Goal: Task Accomplishment & Management: Use online tool/utility

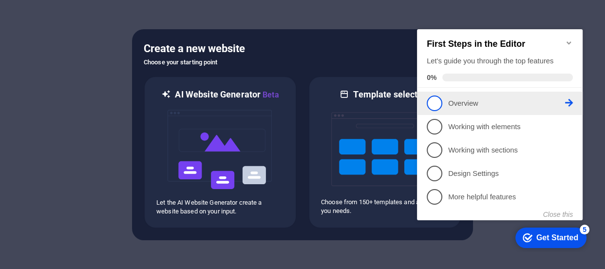
click at [432, 101] on span "1" at bounding box center [435, 103] width 16 height 16
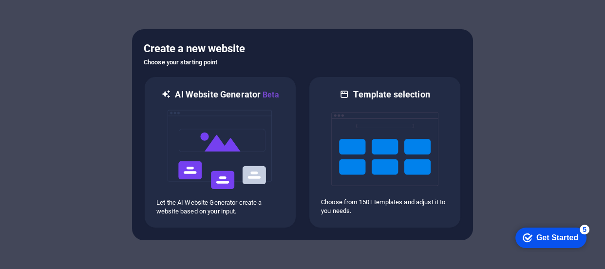
click at [550, 237] on div "Get Started" at bounding box center [557, 237] width 42 height 9
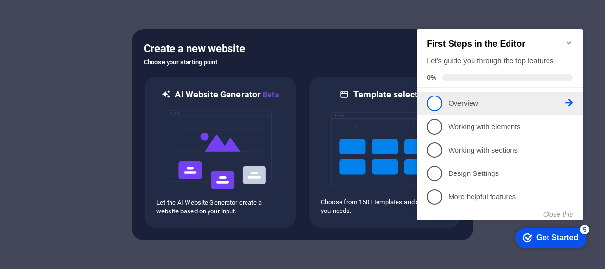
click at [431, 108] on span "1" at bounding box center [435, 103] width 16 height 16
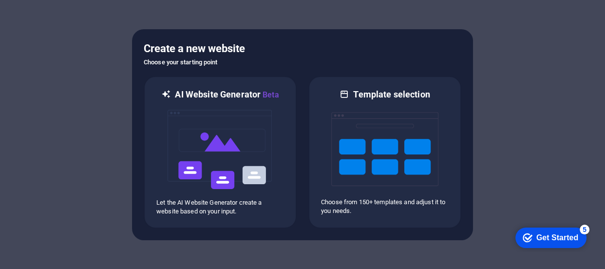
click at [531, 238] on div "checkmark Get Started 5" at bounding box center [551, 238] width 56 height 10
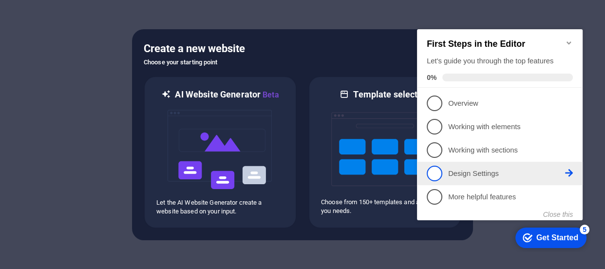
click at [434, 172] on span "4" at bounding box center [435, 174] width 16 height 16
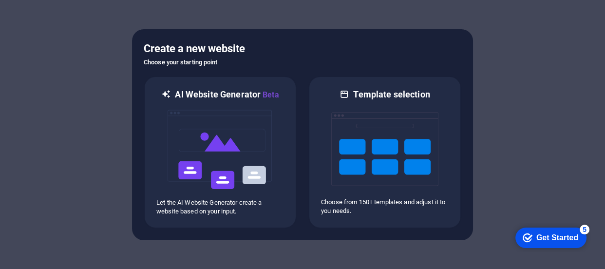
click at [555, 237] on div "Get Started" at bounding box center [557, 237] width 42 height 9
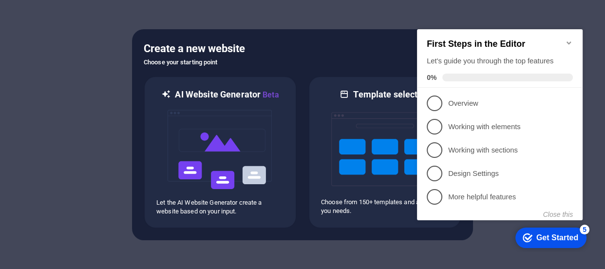
click at [312, 57] on h6 "Choose your starting point" at bounding box center [303, 63] width 318 height 12
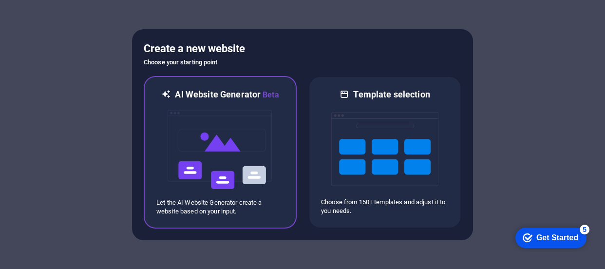
click at [221, 129] on img at bounding box center [220, 149] width 107 height 97
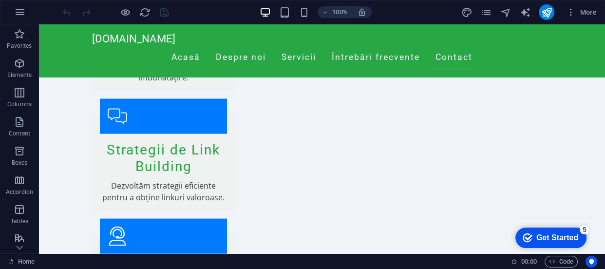
scroll to position [1739, 0]
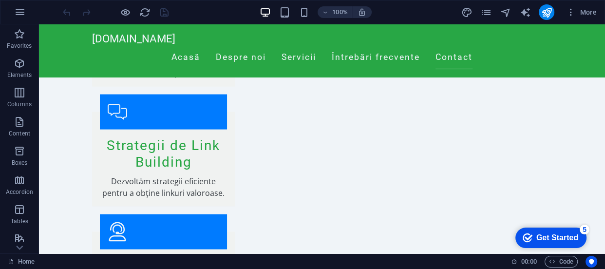
click at [545, 233] on div "Get Started" at bounding box center [557, 237] width 42 height 9
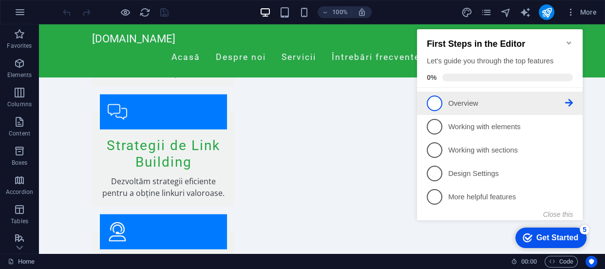
click at [434, 101] on span "1" at bounding box center [435, 103] width 16 height 16
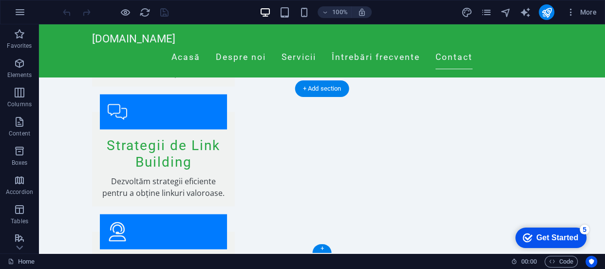
scroll to position [0, 0]
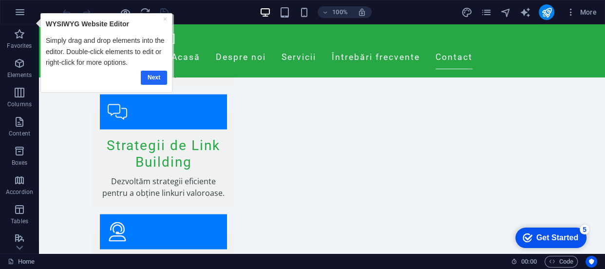
click at [153, 77] on link "Next" at bounding box center [154, 77] width 26 height 14
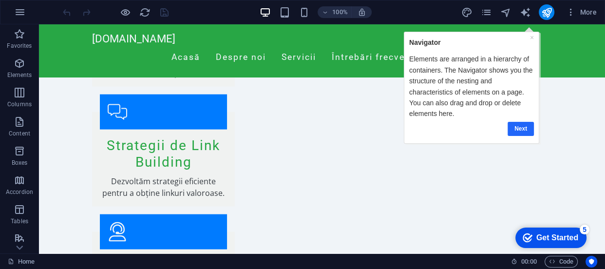
click at [514, 126] on link "Next" at bounding box center [520, 128] width 26 height 14
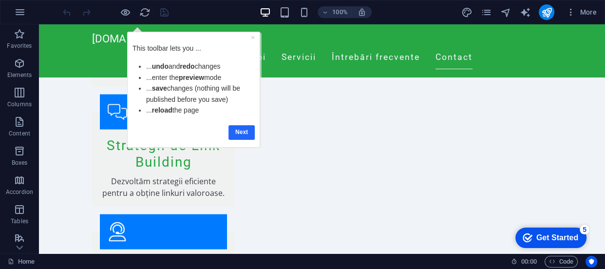
click at [241, 135] on link "Next" at bounding box center [241, 132] width 26 height 14
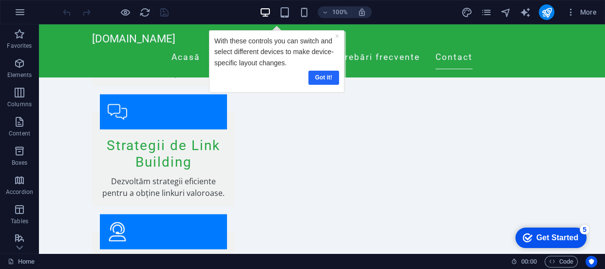
click at [317, 76] on link "Got it!" at bounding box center [323, 77] width 31 height 14
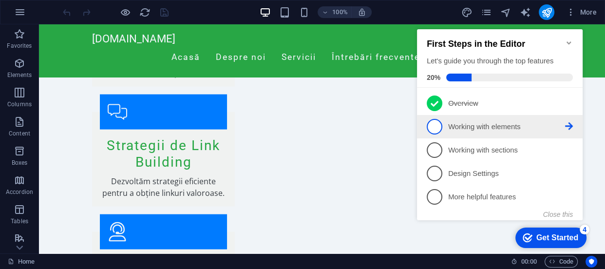
click at [565, 126] on icon at bounding box center [569, 126] width 8 height 8
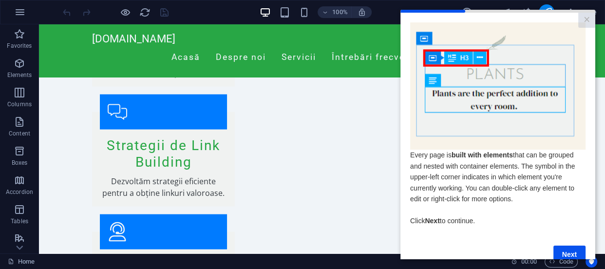
scroll to position [24, 0]
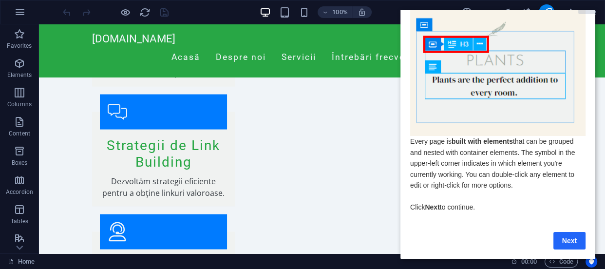
click at [568, 232] on link "Next" at bounding box center [569, 241] width 32 height 18
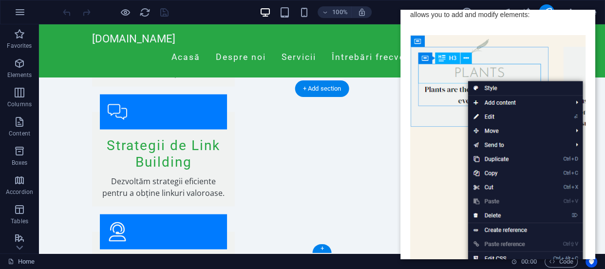
scroll to position [0, 0]
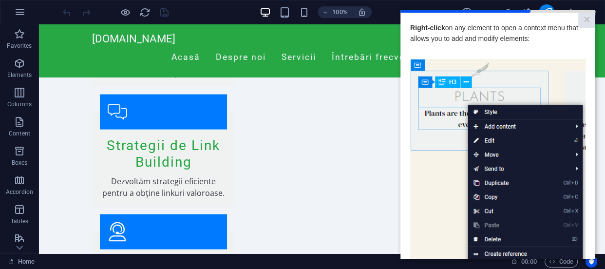
click at [407, 186] on cue "Right-click on any element to open a context menu that allows you to add and mo…" at bounding box center [497, 217] width 195 height 409
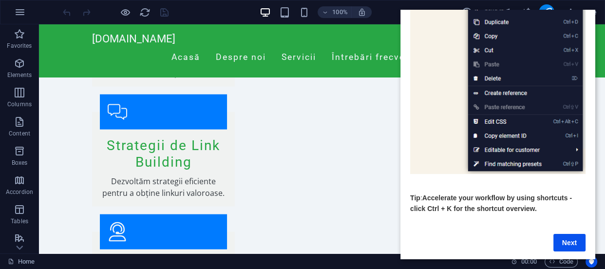
scroll to position [172, 0]
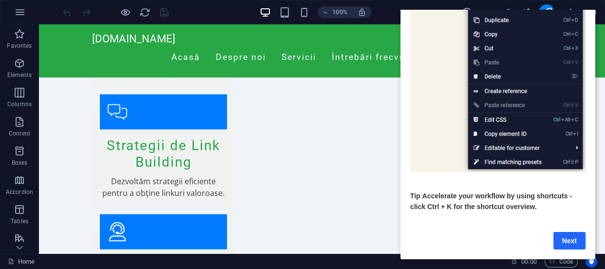
click at [567, 236] on link "Next" at bounding box center [569, 241] width 32 height 18
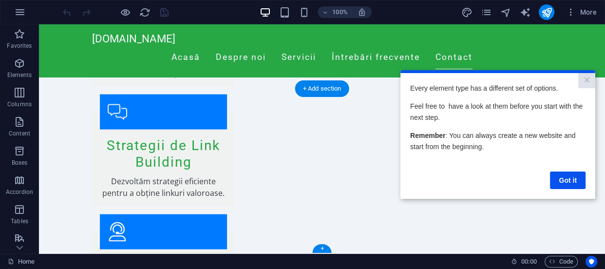
scroll to position [0, 0]
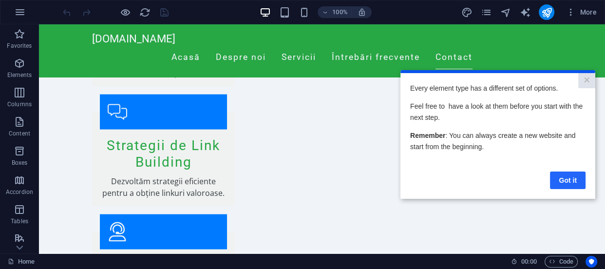
click at [572, 180] on link "Got it" at bounding box center [568, 180] width 36 height 18
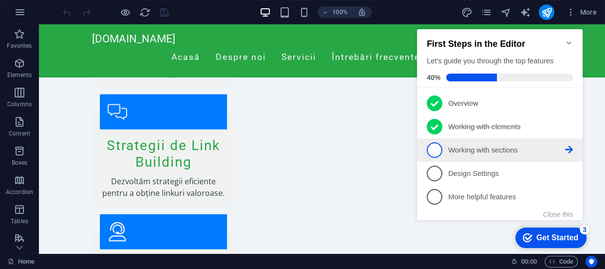
click at [569, 151] on icon at bounding box center [569, 150] width 8 height 8
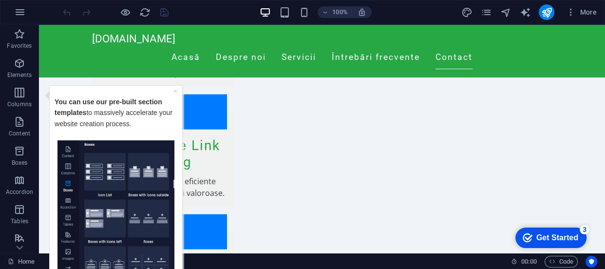
drag, startPoint x: 144, startPoint y: 88, endPoint x: 205, endPoint y: 64, distance: 65.2
click at [184, 85] on html "× You can use our pre-built section templates to massively accelerate your webs…" at bounding box center [113, 211] width 142 height 252
click at [173, 126] on p "You can use our pre-built section templates to massively accelerate your websit…" at bounding box center [116, 118] width 123 height 44
click at [180, 170] on div "× You can use our pre-built section templates to massively accelerate your webs…" at bounding box center [115, 210] width 133 height 250
click at [49, 95] on div "× You can use our pre-built section templates to massively accelerate your webs…" at bounding box center [115, 210] width 133 height 250
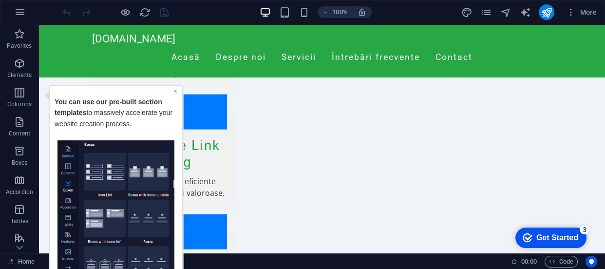
click at [176, 91] on link "×" at bounding box center [175, 91] width 4 height 8
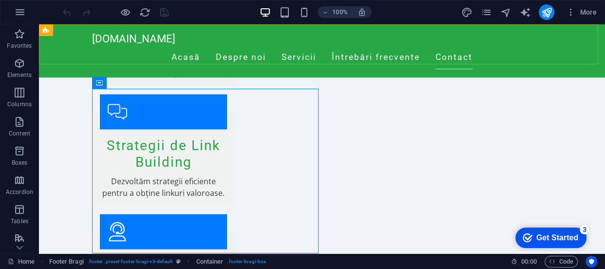
click at [581, 50] on div "florin-diana-seo.ro Acasă Despre noi Servicii Întrebări frecvente Contact" at bounding box center [322, 50] width 566 height 53
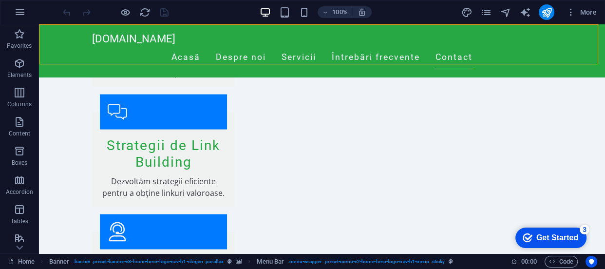
click at [561, 241] on div "Get Started" at bounding box center [557, 237] width 42 height 9
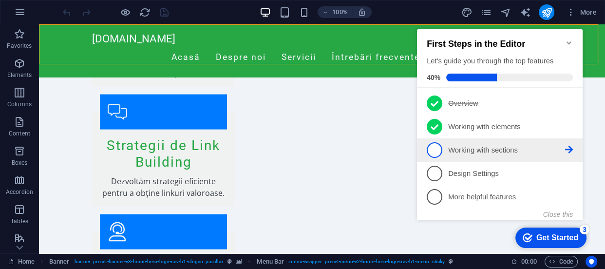
click at [568, 150] on icon at bounding box center [569, 150] width 8 height 8
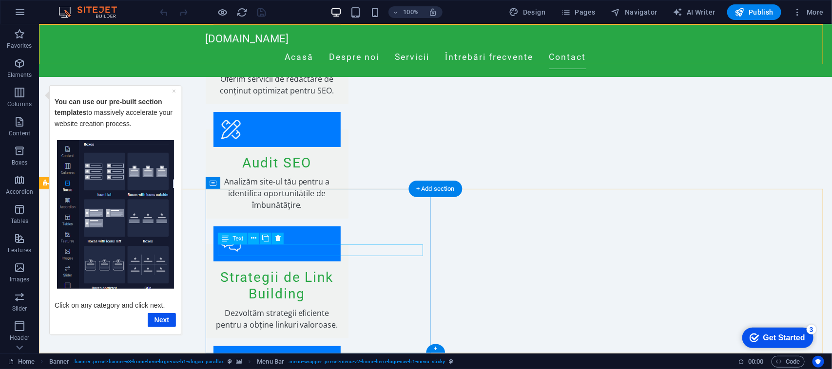
scroll to position [1644, 0]
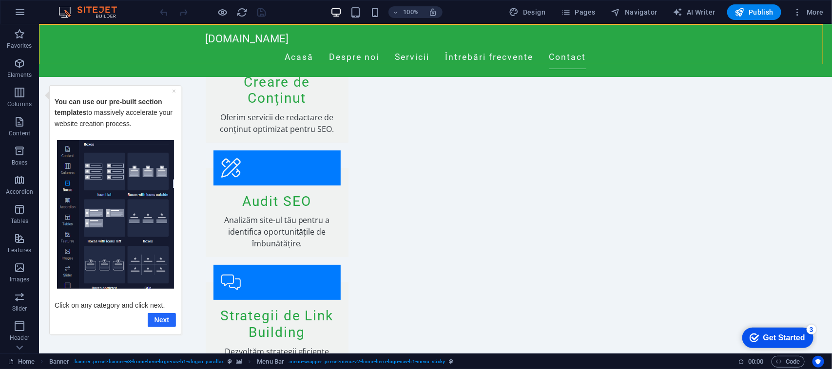
click at [164, 268] on link "Next" at bounding box center [161, 320] width 28 height 14
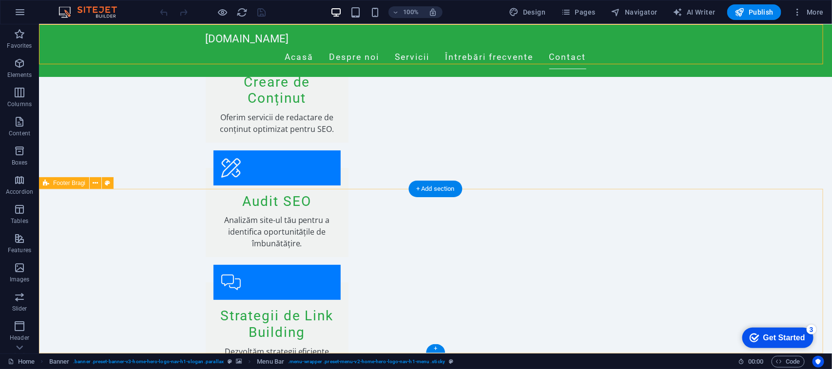
scroll to position [0, 0]
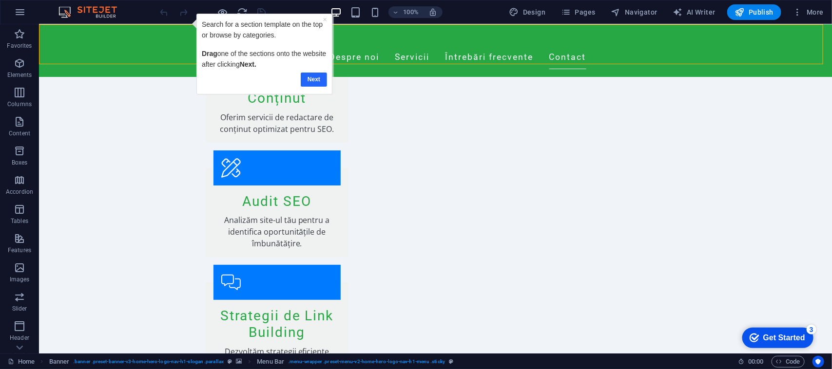
click at [316, 79] on link "Next" at bounding box center [313, 80] width 26 height 14
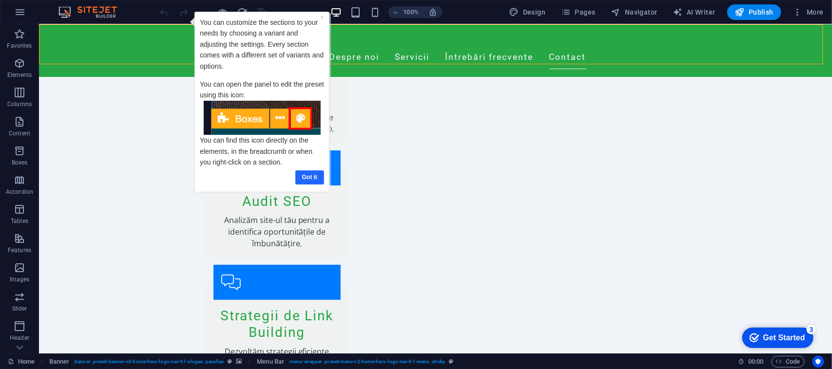
click at [308, 175] on link "Got it" at bounding box center [309, 177] width 29 height 14
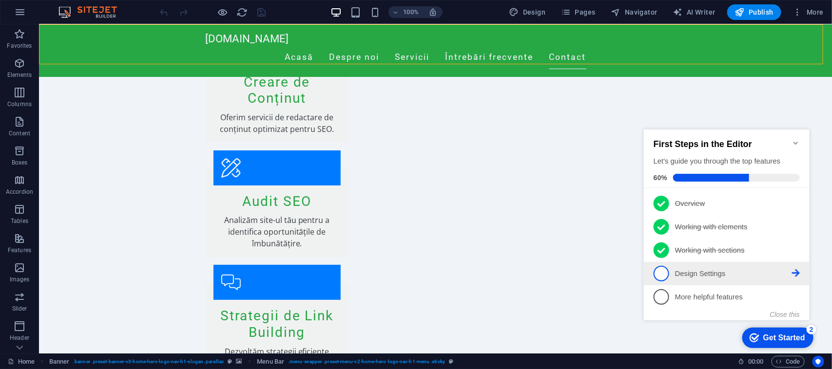
click at [605, 268] on icon at bounding box center [795, 273] width 8 height 8
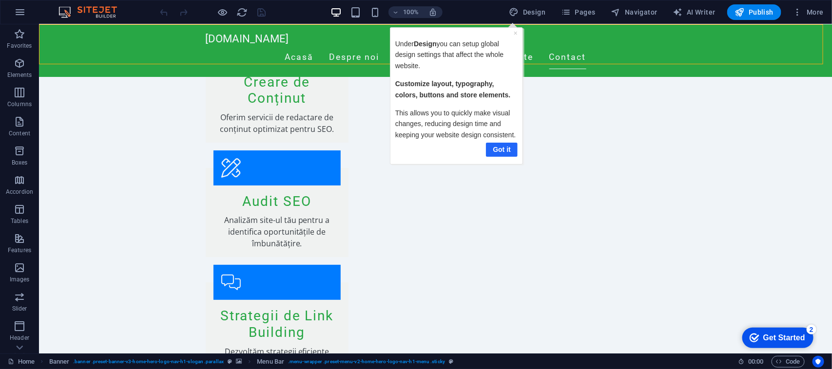
click at [493, 149] on link "Got it" at bounding box center [501, 150] width 32 height 14
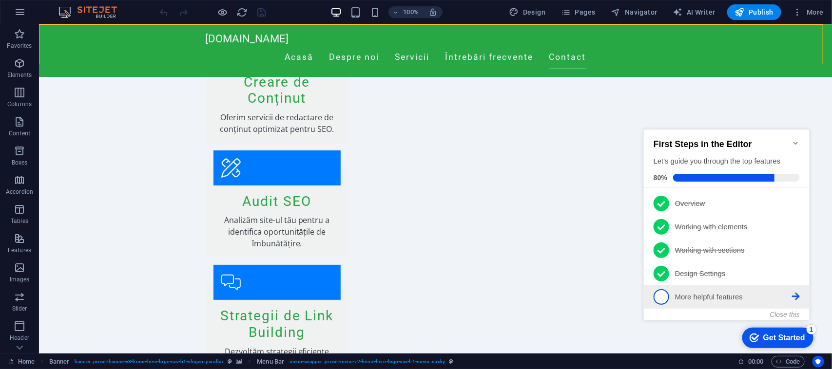
click at [605, 268] on p "More helpful features - incomplete" at bounding box center [732, 297] width 117 height 10
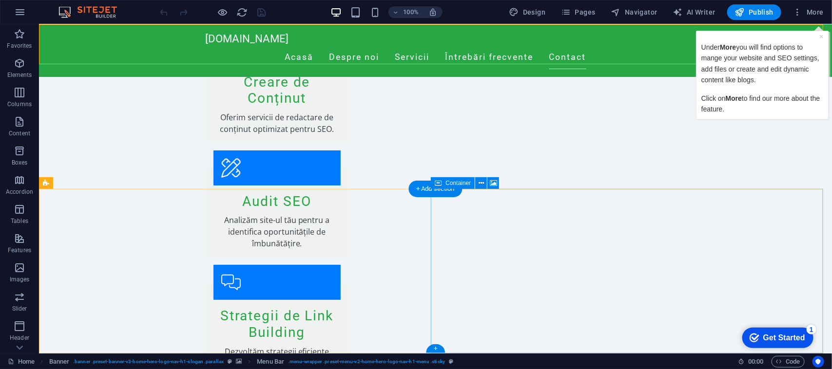
drag, startPoint x: 786, startPoint y: 300, endPoint x: 820, endPoint y: 125, distance: 178.2
click at [605, 125] on div "florin-diana-seo.ro Acasă Despre noi Servicii Întrebări frecvente Contact Bine …" at bounding box center [434, 93] width 793 height 3427
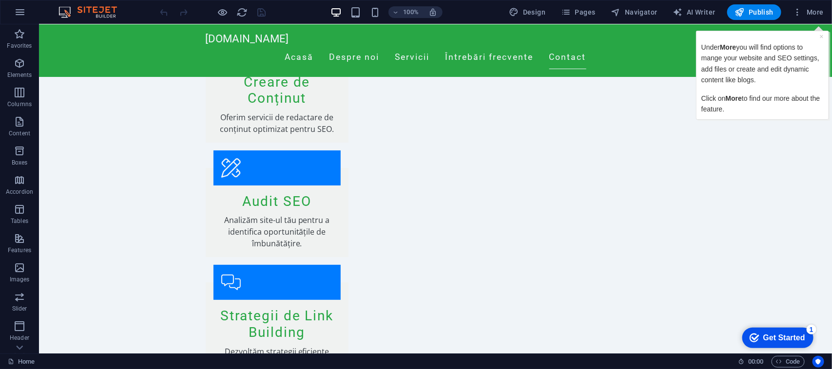
click at [605, 268] on div "Get Started" at bounding box center [783, 337] width 42 height 9
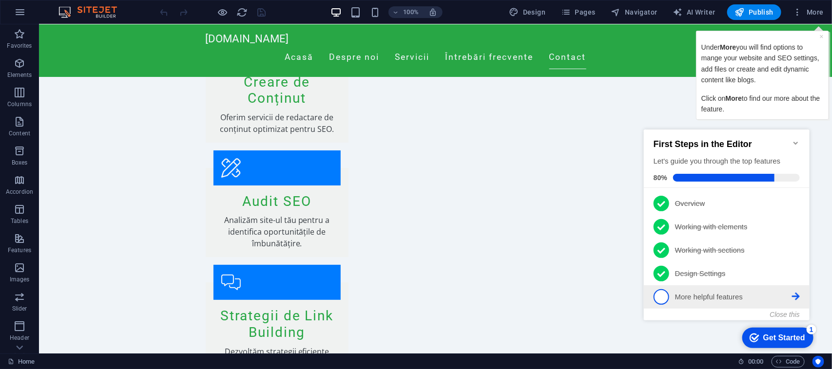
click at [605, 268] on icon at bounding box center [795, 296] width 8 height 8
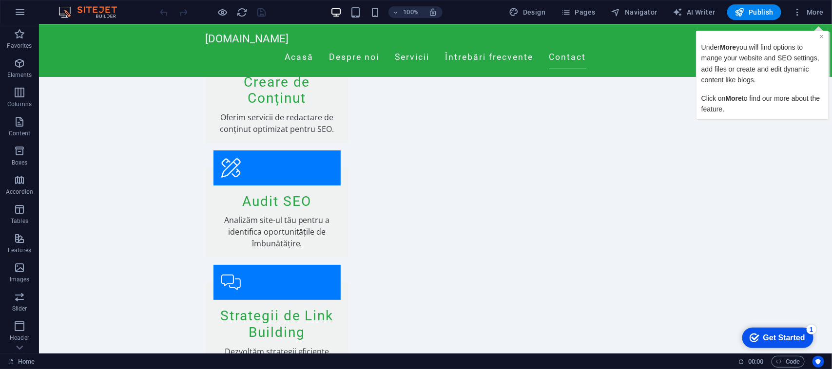
click at [605, 36] on link "×" at bounding box center [821, 37] width 4 height 8
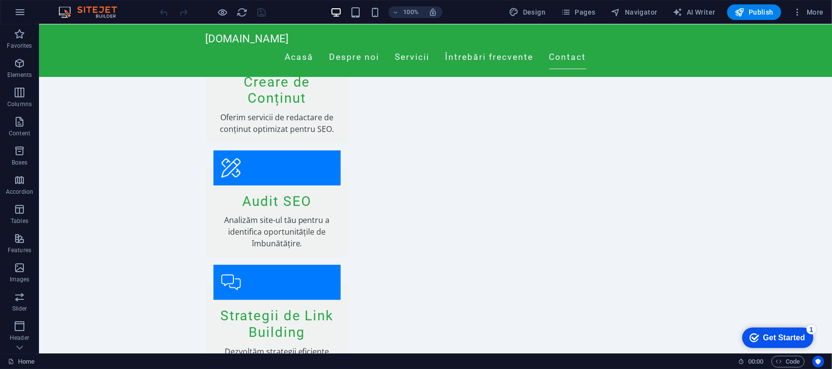
click at [605, 268] on div "Get Started" at bounding box center [783, 337] width 42 height 9
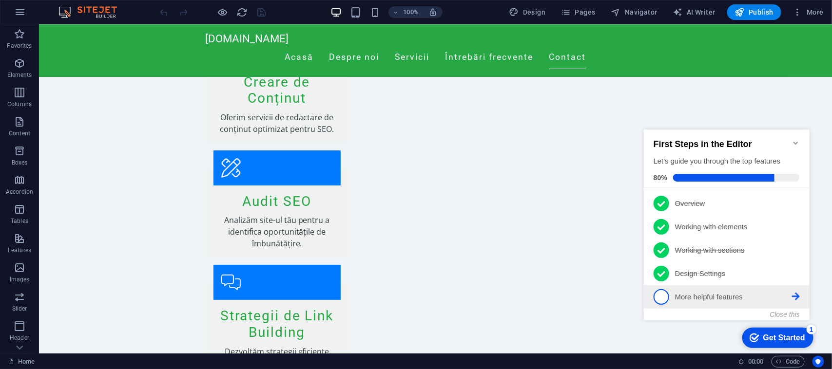
click at [605, 268] on icon at bounding box center [795, 296] width 8 height 8
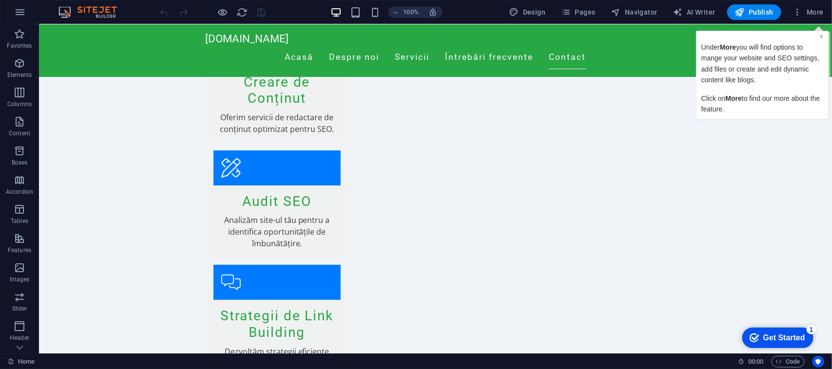
click at [605, 36] on link "×" at bounding box center [821, 37] width 4 height 8
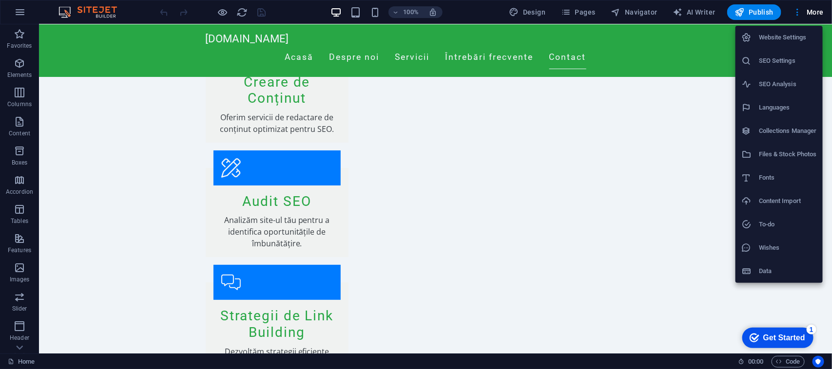
click at [605, 133] on div at bounding box center [416, 184] width 832 height 369
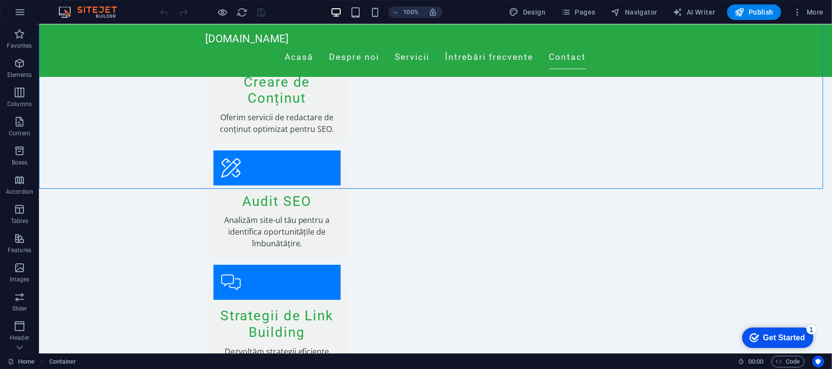
click at [605, 268] on div "Get Started" at bounding box center [783, 337] width 42 height 9
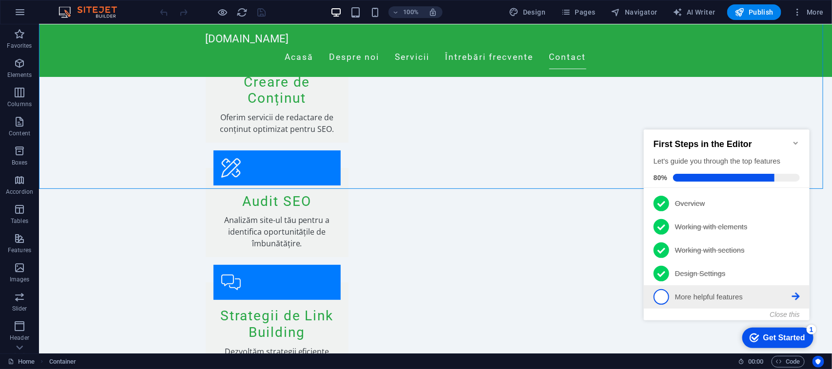
click at [605, 268] on span "5" at bounding box center [661, 297] width 16 height 16
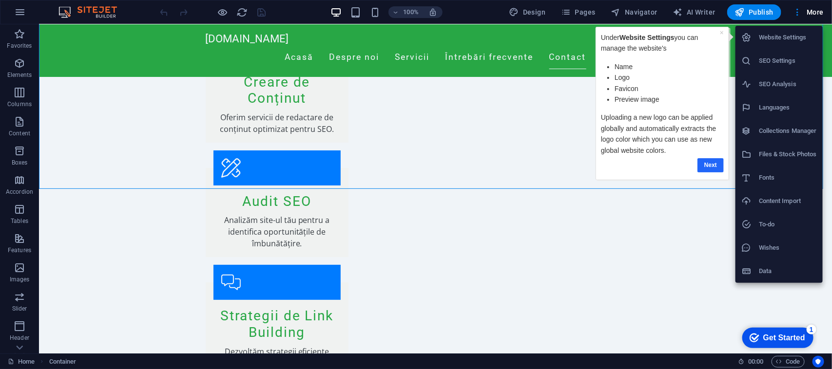
click at [605, 162] on link "Next" at bounding box center [710, 165] width 26 height 14
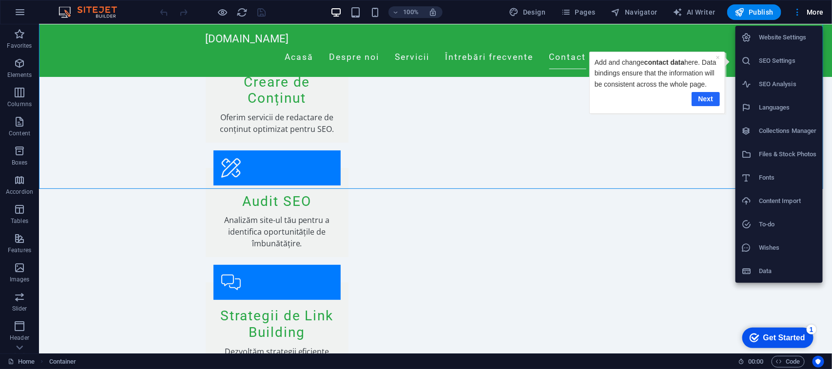
click at [605, 99] on link "Next" at bounding box center [705, 99] width 28 height 14
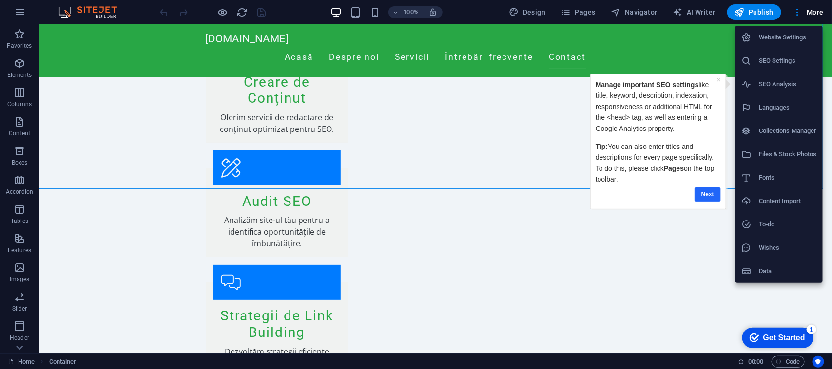
click at [605, 194] on link "Next" at bounding box center [707, 194] width 26 height 14
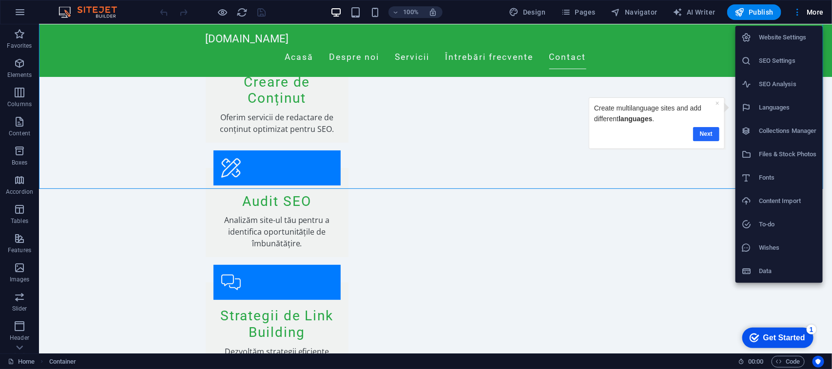
click at [605, 134] on link "Next" at bounding box center [705, 134] width 26 height 14
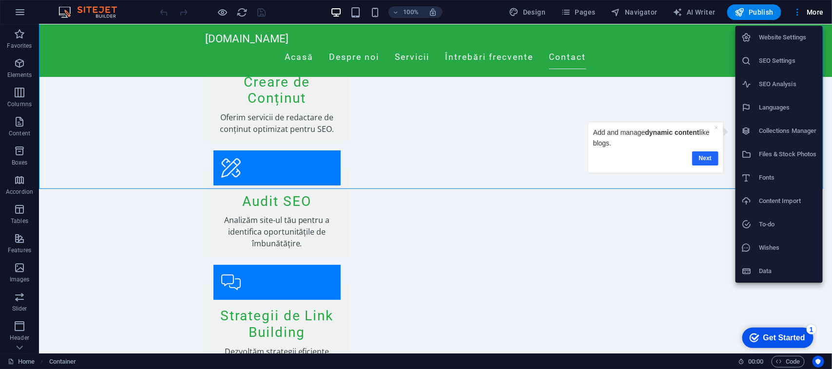
click at [605, 156] on link "Next" at bounding box center [704, 158] width 26 height 14
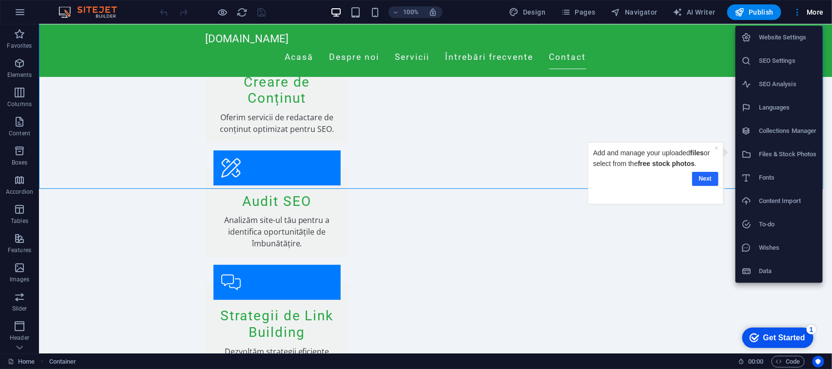
click at [605, 180] on link "Next" at bounding box center [704, 178] width 26 height 14
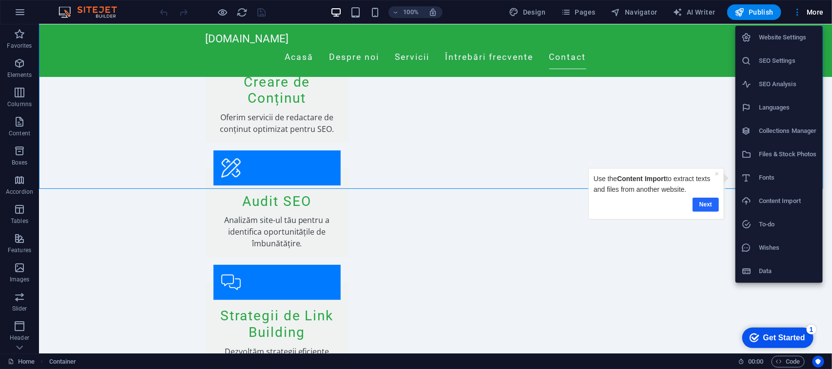
click at [605, 205] on link "Next" at bounding box center [705, 204] width 26 height 14
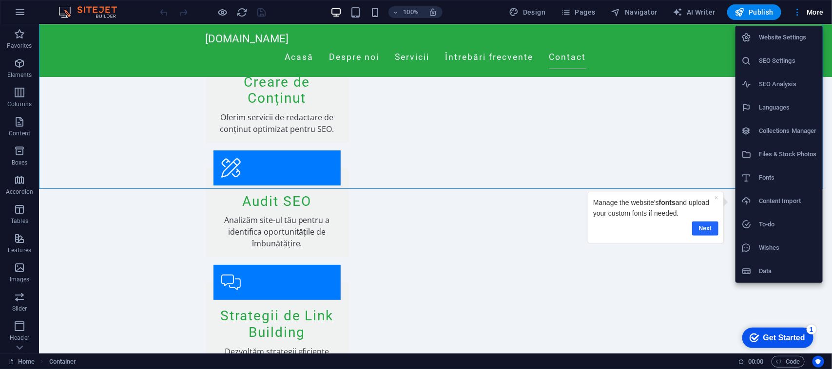
click at [605, 230] on link "Next" at bounding box center [704, 228] width 26 height 14
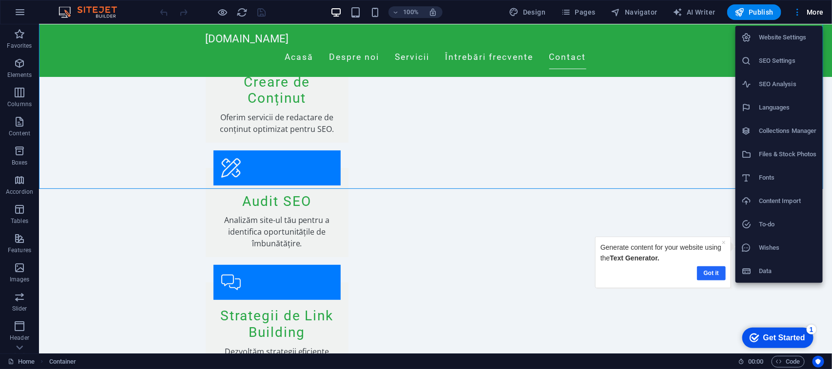
click at [605, 268] on link "Got it" at bounding box center [710, 273] width 29 height 14
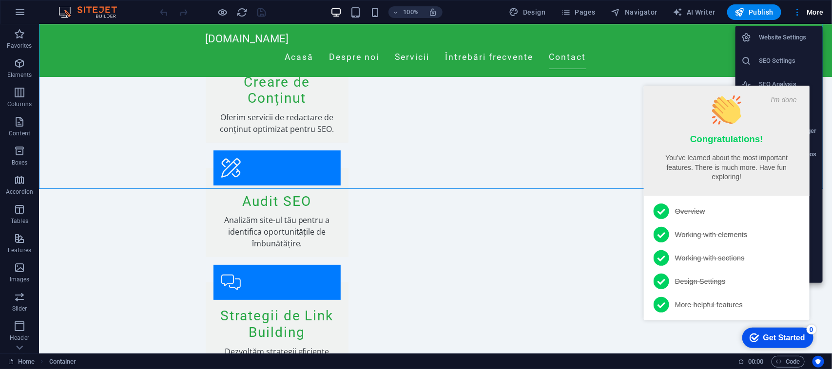
click at [605, 74] on div "checkmark Get Started 0 Congratulations! You’ve learned about the most importan…" at bounding box center [727, 213] width 177 height 278
click at [605, 268] on div "Get Started" at bounding box center [783, 337] width 42 height 9
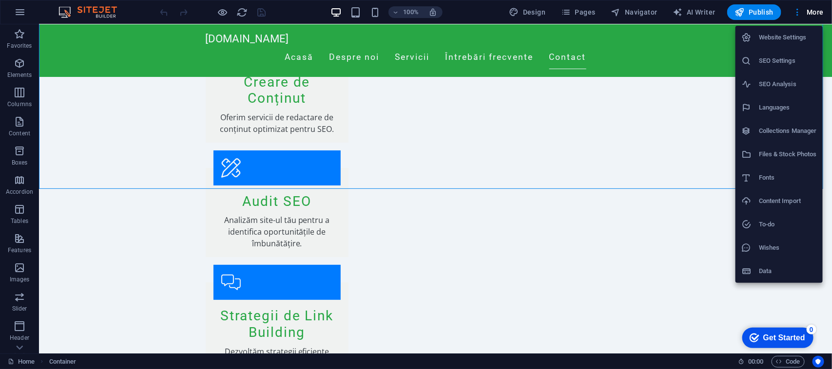
click at [605, 140] on div at bounding box center [416, 184] width 832 height 369
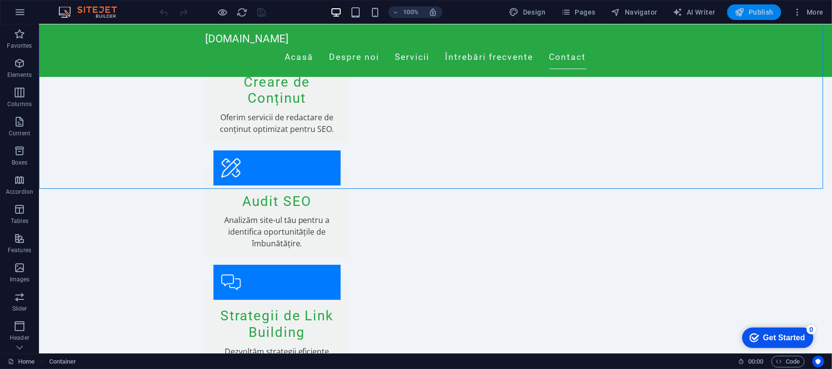
click at [605, 8] on span "Publish" at bounding box center [754, 12] width 38 height 10
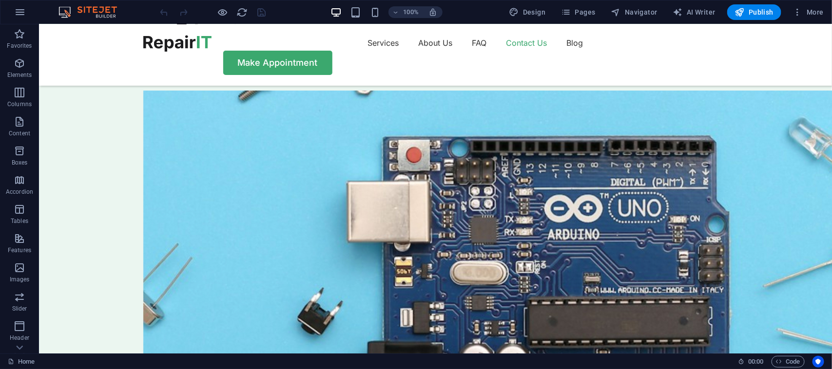
scroll to position [2668, 0]
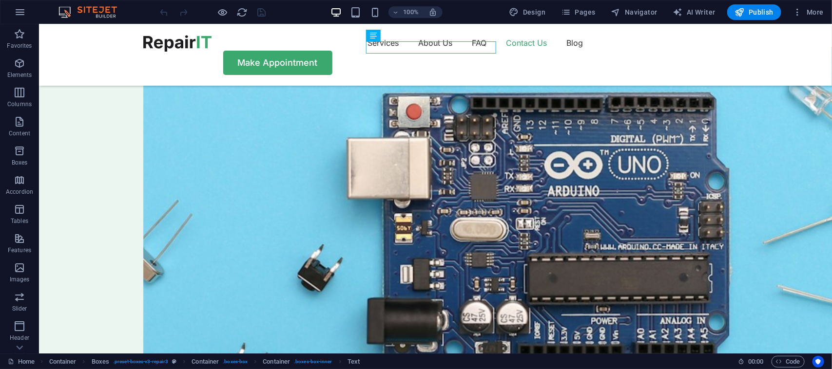
scroll to position [2804, 0]
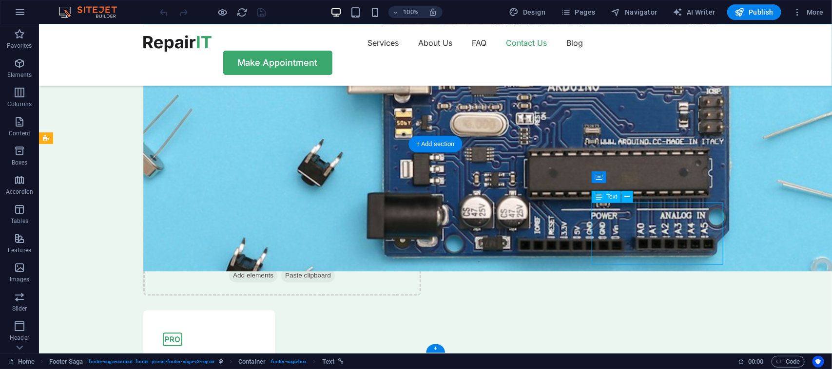
drag, startPoint x: 686, startPoint y: 248, endPoint x: 644, endPoint y: 231, distance: 45.5
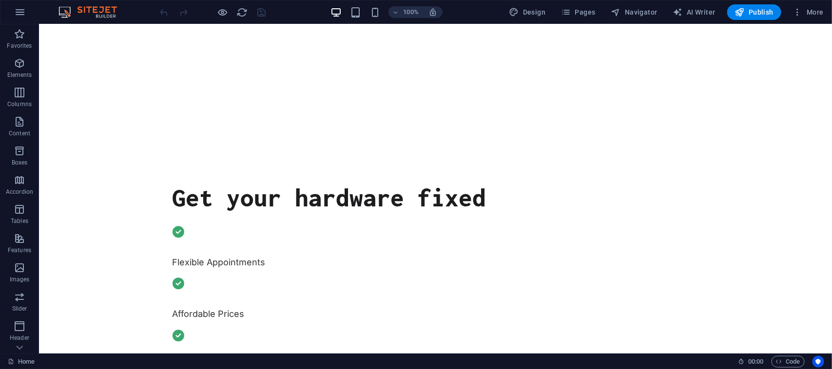
scroll to position [0, 0]
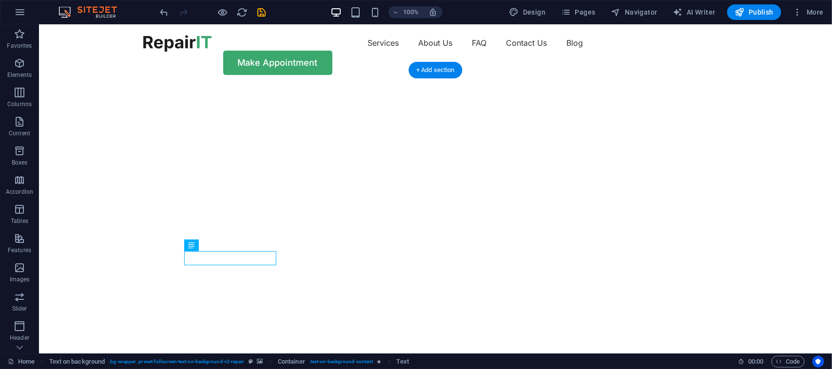
click at [498, 85] on img "1/2" at bounding box center [430, 85] width 784 height 0
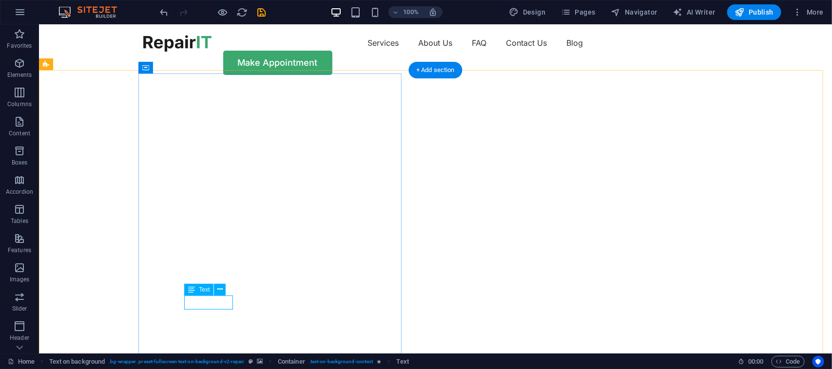
drag, startPoint x: 226, startPoint y: 299, endPoint x: 255, endPoint y: 333, distance: 44.9
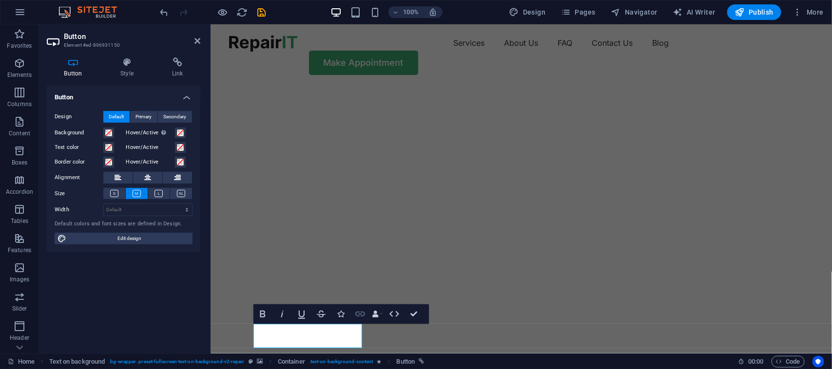
click at [359, 313] on icon "button" at bounding box center [360, 314] width 12 height 12
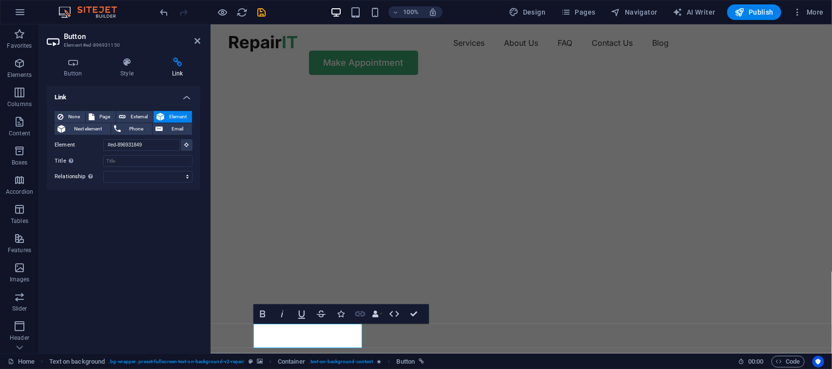
click at [359, 313] on icon "button" at bounding box center [360, 314] width 12 height 12
click at [128, 130] on span "Phone" at bounding box center [137, 129] width 26 height 12
type input "0737353000"
click at [148, 222] on div "Link None Page External Element Next element Phone Email Page Home Blog Subpage…" at bounding box center [123, 216] width 153 height 260
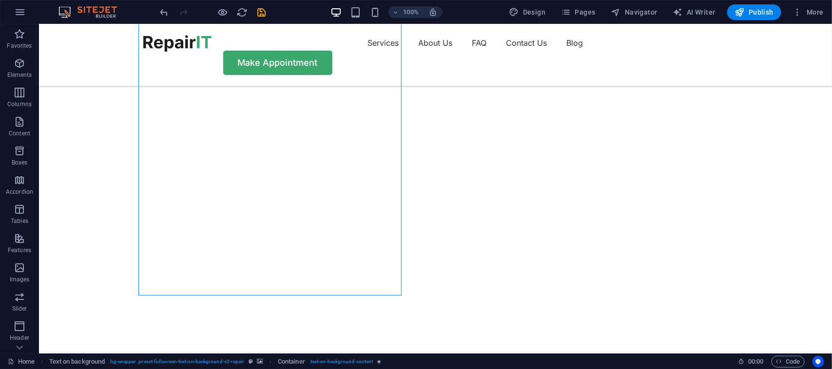
scroll to position [107, 0]
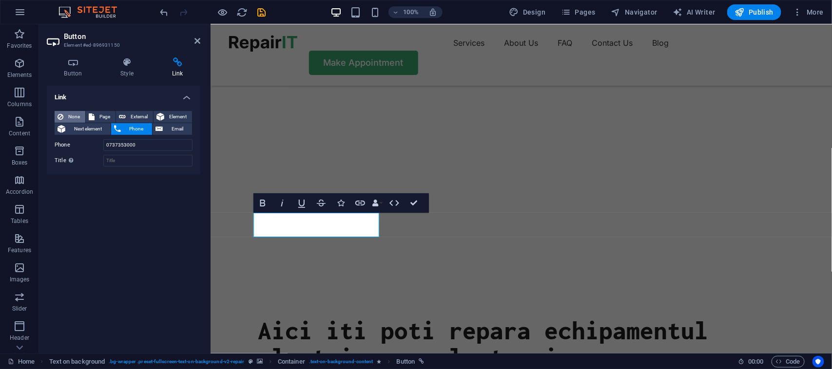
click at [75, 115] on span "None" at bounding box center [74, 117] width 16 height 12
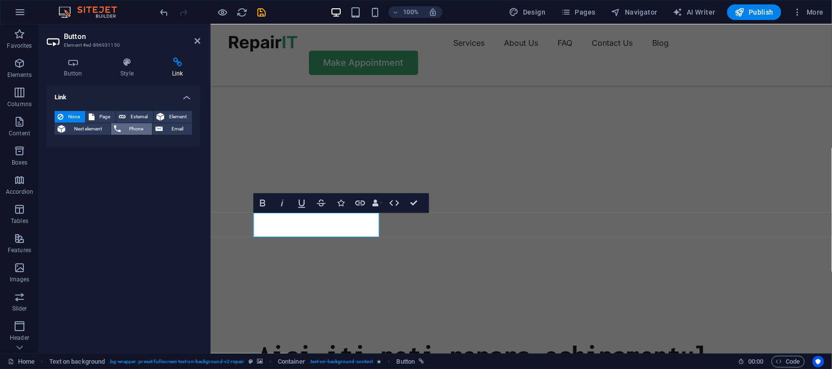
click at [122, 126] on button "Phone" at bounding box center [131, 129] width 41 height 12
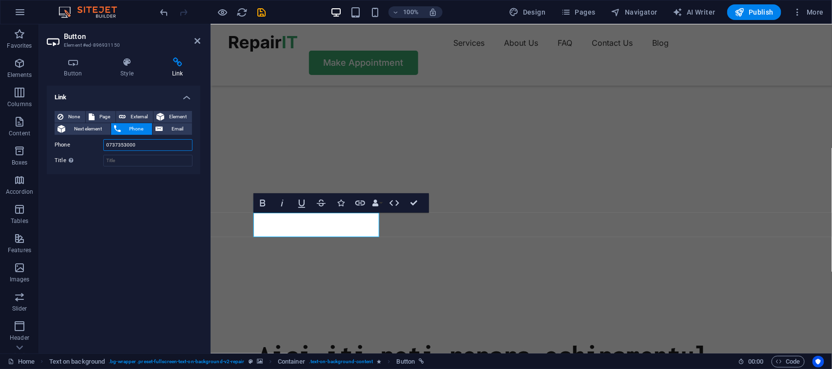
click at [153, 149] on input "0737353000" at bounding box center [147, 145] width 89 height 12
click at [151, 189] on div "Link None Page External Element Next element Phone Email Page Home Blog Subpage…" at bounding box center [123, 216] width 153 height 260
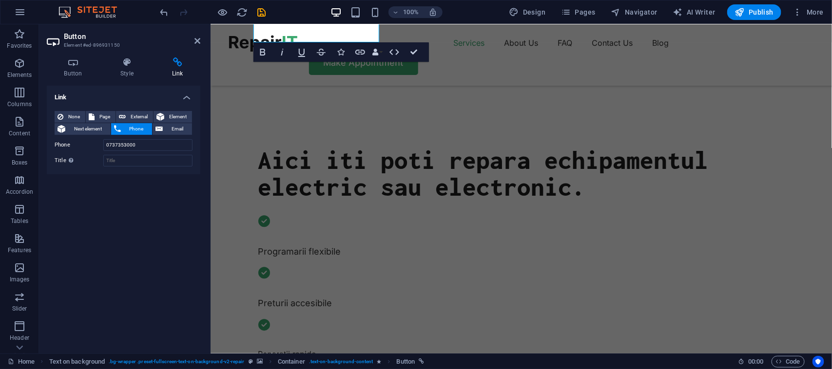
scroll to position [326, 0]
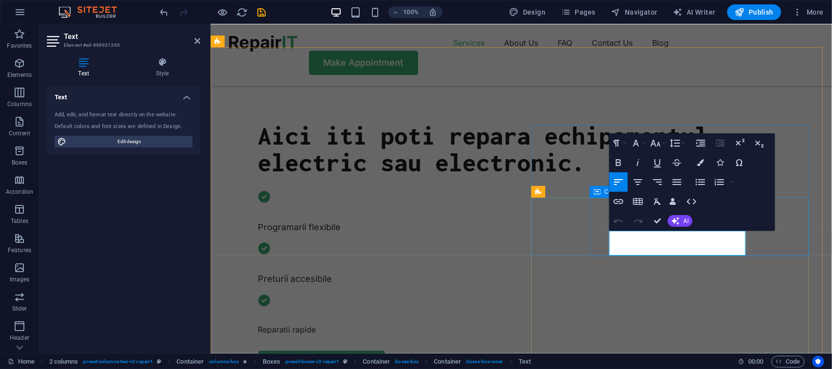
drag, startPoint x: 706, startPoint y: 239, endPoint x: 606, endPoint y: 238, distance: 99.4
click at [619, 159] on icon "button" at bounding box center [618, 162] width 5 height 7
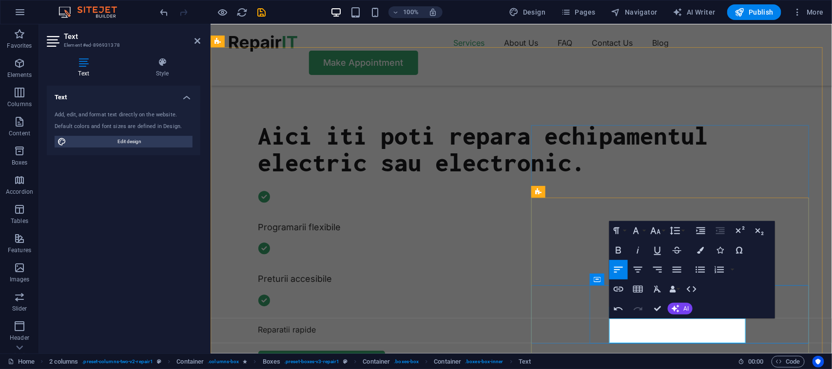
drag, startPoint x: 717, startPoint y: 328, endPoint x: 609, endPoint y: 323, distance: 107.3
click at [618, 249] on icon "button" at bounding box center [618, 251] width 12 height 12
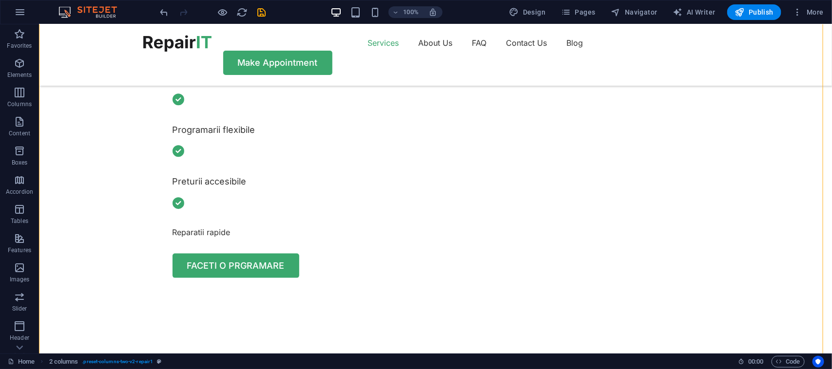
scroll to position [448, 0]
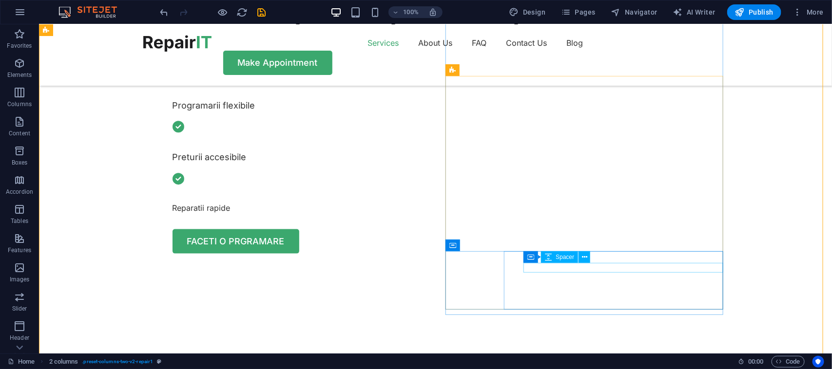
click at [576, 260] on div "Spacer" at bounding box center [559, 257] width 37 height 12
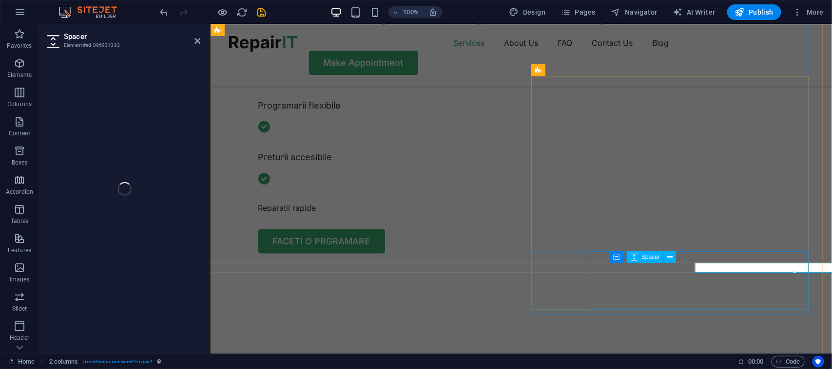
select select "px"
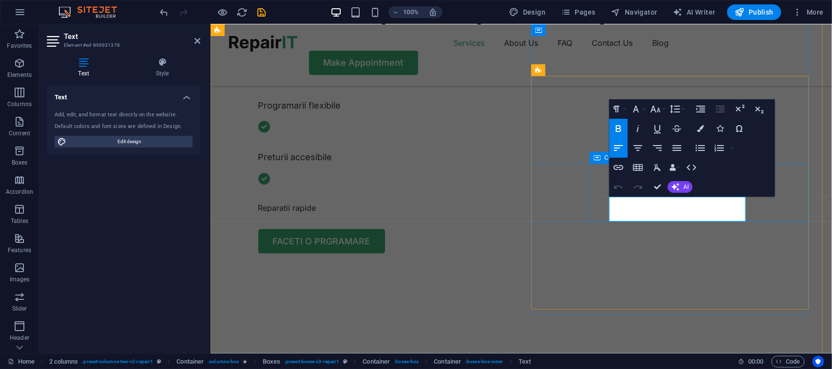
drag, startPoint x: 719, startPoint y: 203, endPoint x: 604, endPoint y: 203, distance: 114.5
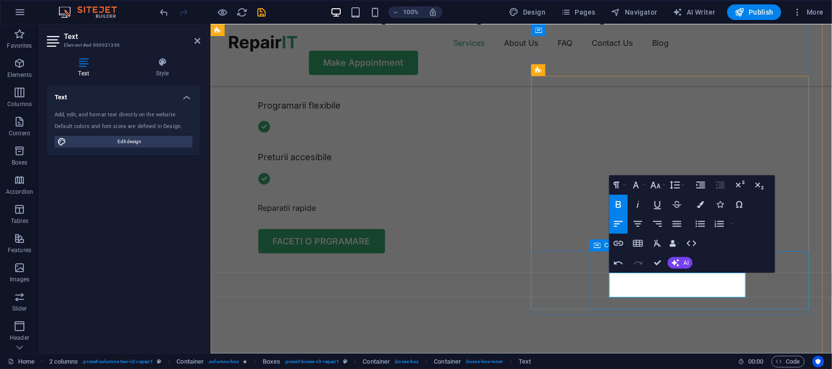
drag, startPoint x: 721, startPoint y: 280, endPoint x: 598, endPoint y: 283, distance: 123.3
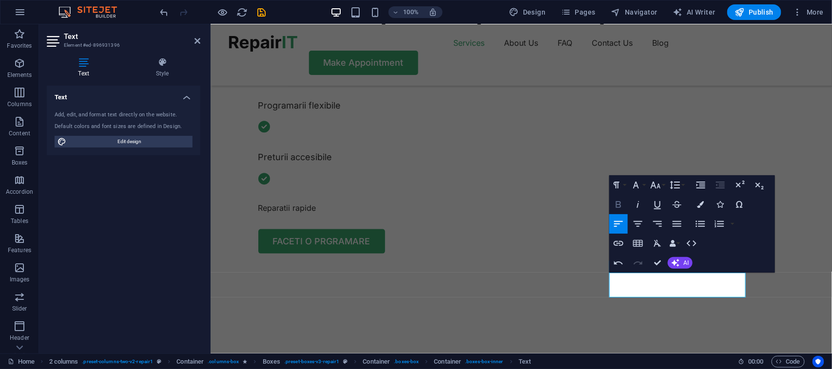
click at [619, 203] on icon "button" at bounding box center [618, 205] width 12 height 12
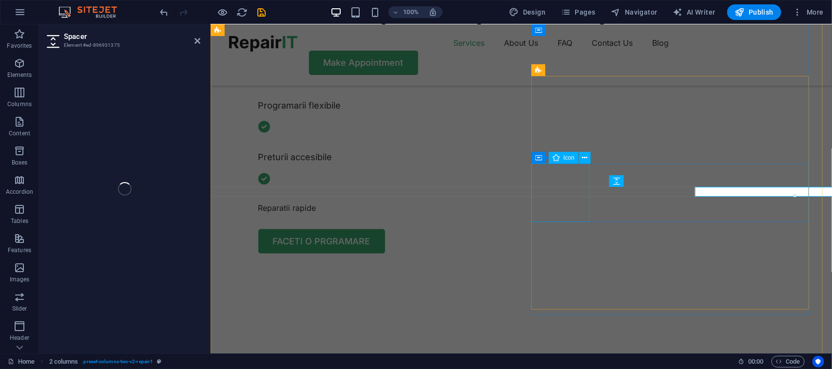
select select "px"
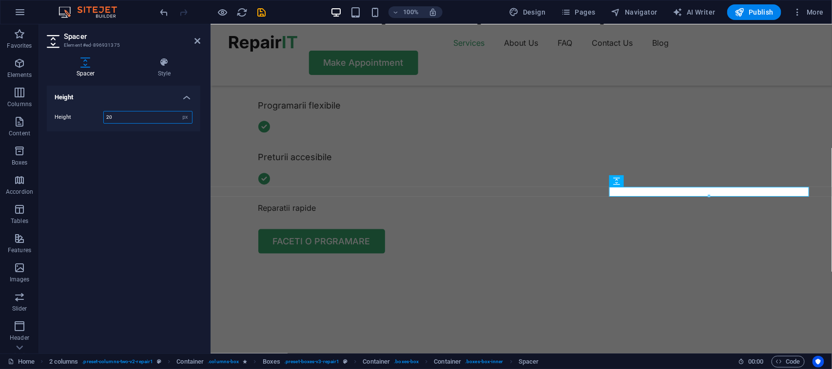
click at [642, 195] on div at bounding box center [708, 196] width 199 height 3
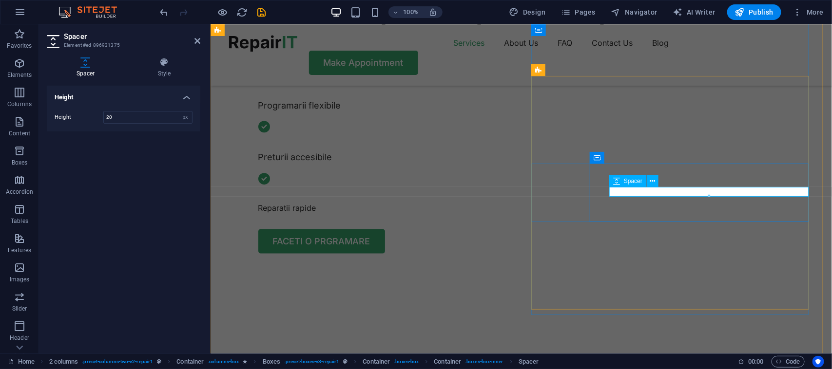
click at [653, 181] on icon at bounding box center [652, 181] width 5 height 10
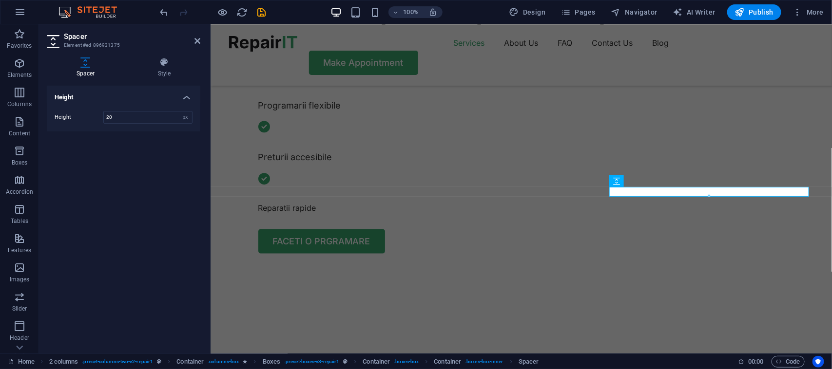
drag, startPoint x: 709, startPoint y: 195, endPoint x: 709, endPoint y: 203, distance: 8.3
click at [709, 198] on div at bounding box center [708, 196] width 199 height 3
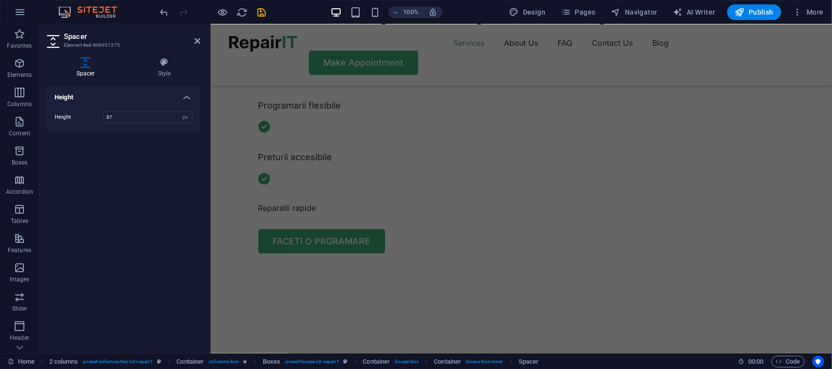
scroll to position [736, 0]
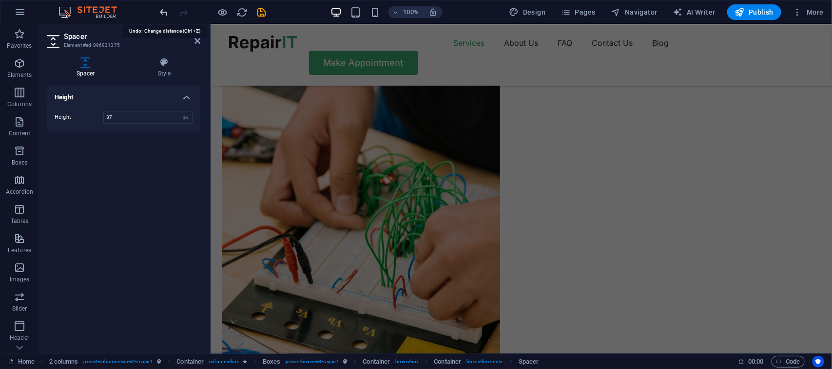
click at [162, 9] on icon "undo" at bounding box center [164, 12] width 11 height 11
type input "17"
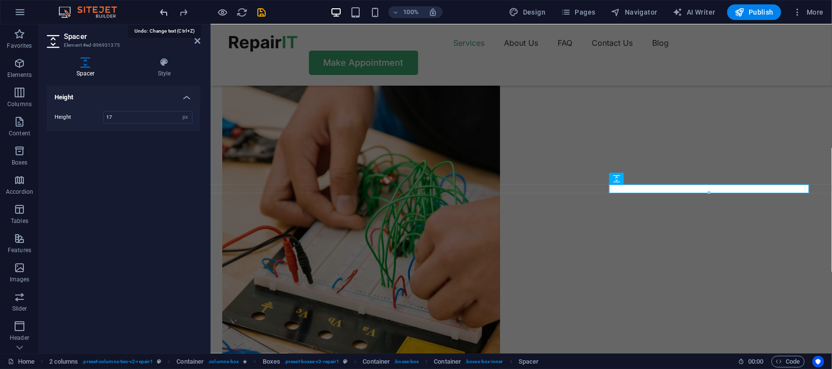
scroll to position [451, 0]
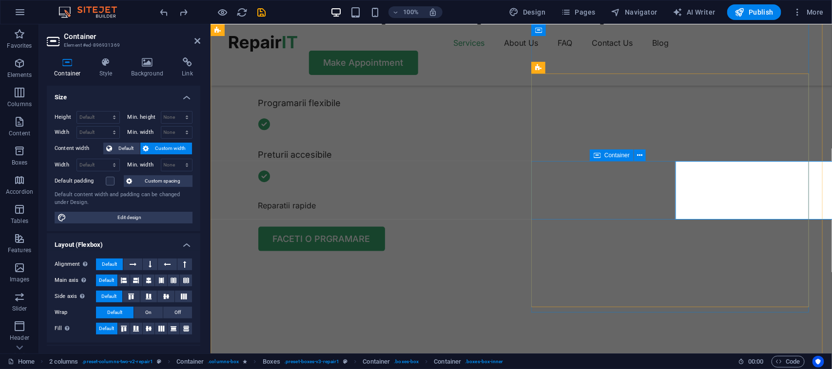
select select "px"
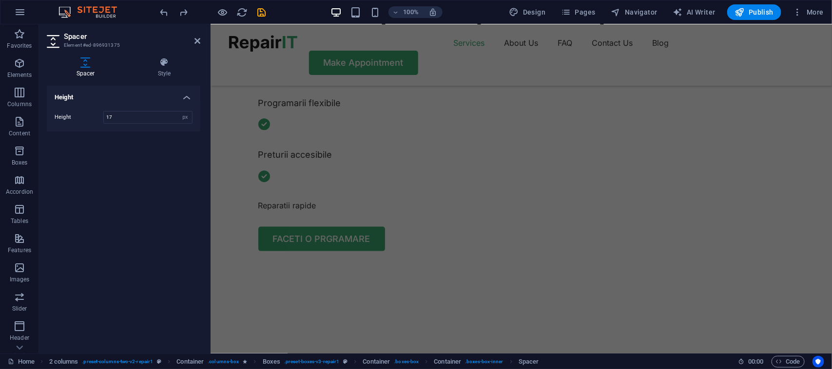
scroll to position [738, 0]
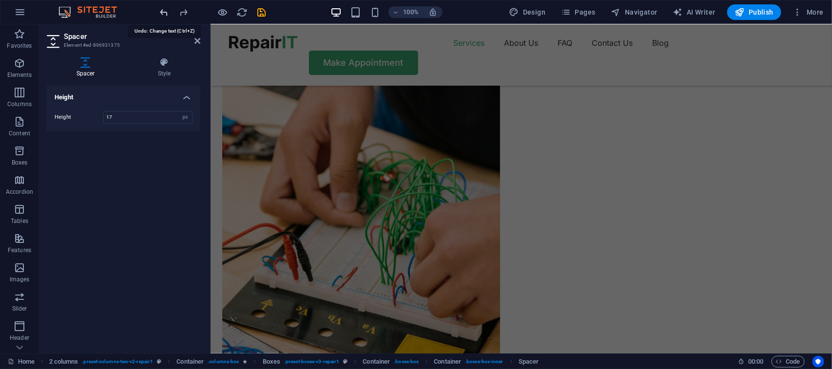
click at [165, 8] on icon "undo" at bounding box center [164, 12] width 11 height 11
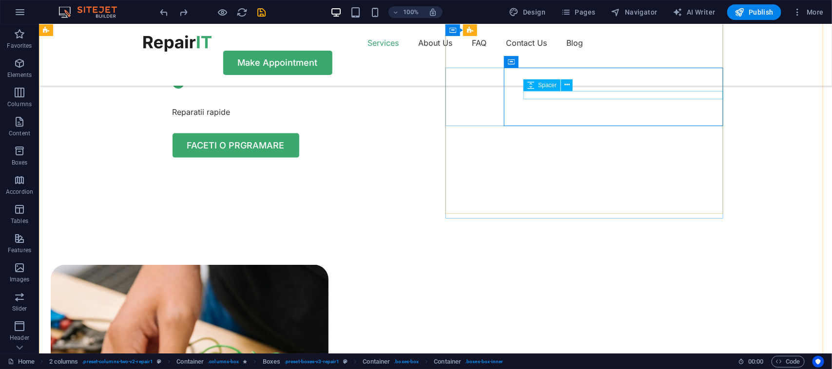
select select "px"
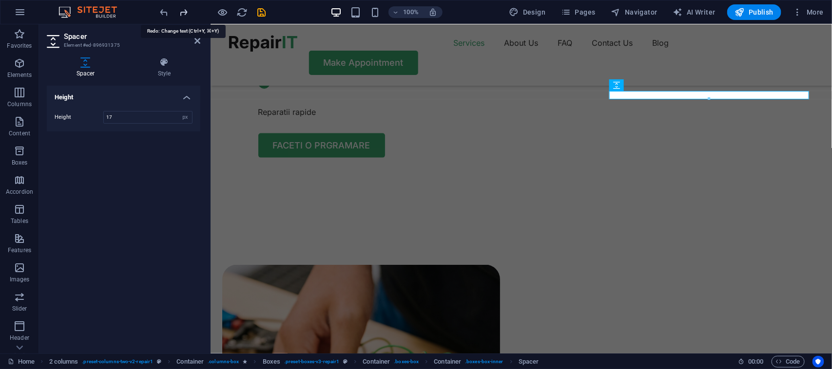
click at [0, 0] on icon "redo" at bounding box center [0, 0] width 0 height 0
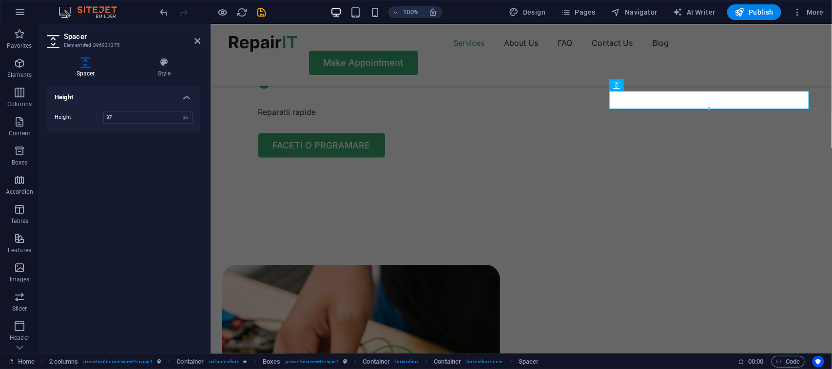
click at [186, 13] on div at bounding box center [212, 12] width 109 height 16
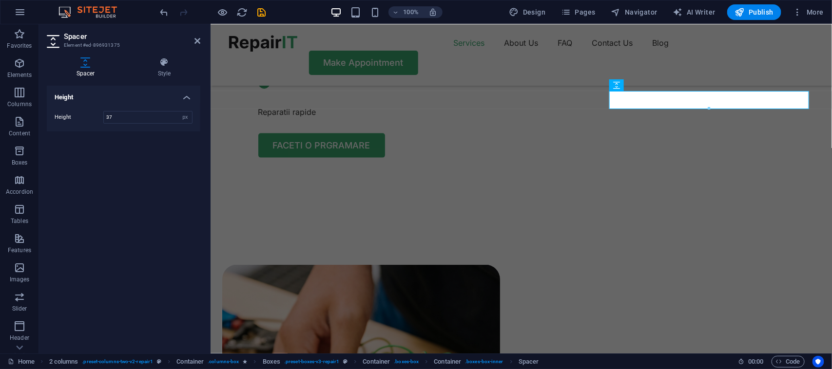
click at [187, 96] on h4 "Height" at bounding box center [123, 95] width 153 height 18
click at [187, 96] on h4 "Height" at bounding box center [123, 97] width 153 height 23
click at [163, 116] on input "37" at bounding box center [148, 118] width 88 height 12
drag, startPoint x: 708, startPoint y: 110, endPoint x: 708, endPoint y: 105, distance: 5.4
click at [708, 105] on div at bounding box center [708, 103] width 199 height 3
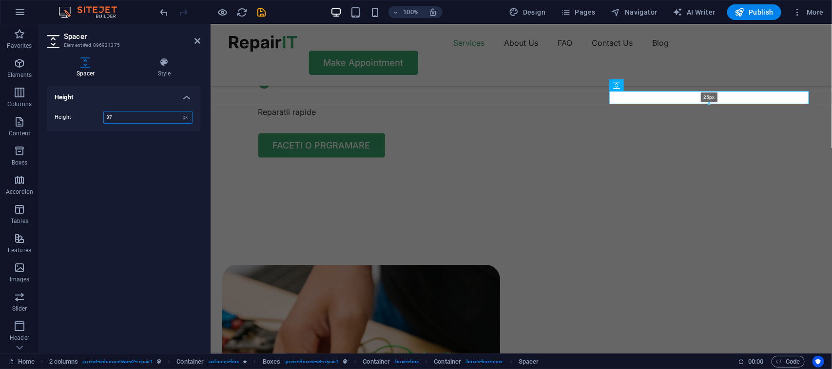
type input "25"
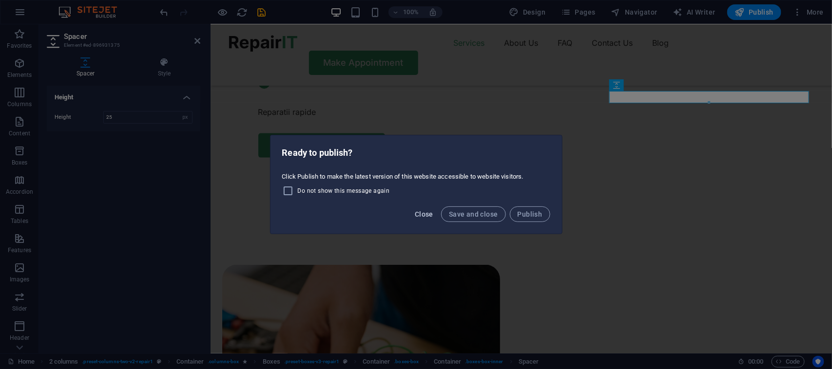
click at [419, 217] on span "Close" at bounding box center [424, 214] width 19 height 8
